Goal: Task Accomplishment & Management: Manage account settings

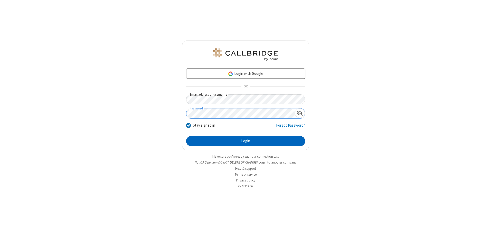
click at [245, 141] on button "Login" at bounding box center [245, 141] width 119 height 10
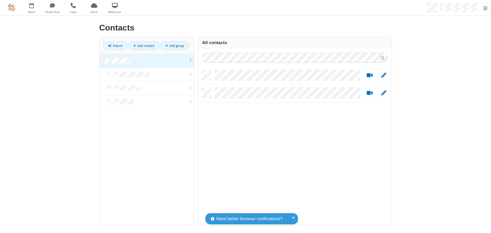
scroll to position [155, 189]
click at [144, 61] on link at bounding box center [146, 61] width 94 height 14
click at [142, 46] on link "Add contact" at bounding box center [143, 45] width 31 height 9
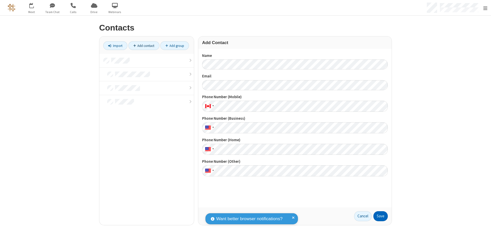
click at [378, 216] on button "Save" at bounding box center [380, 216] width 14 height 10
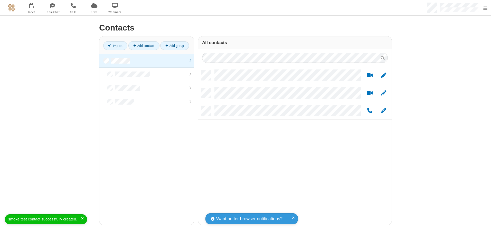
scroll to position [155, 189]
